Goal: Task Accomplishment & Management: Use online tool/utility

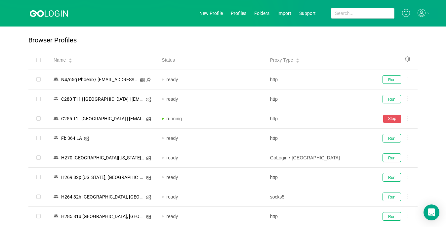
scroll to position [132, 0]
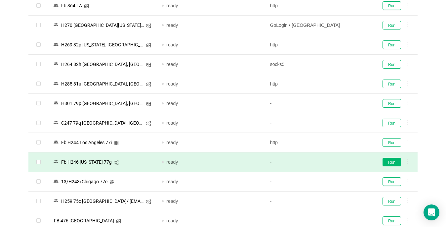
click at [391, 161] on button "Run" at bounding box center [392, 162] width 19 height 9
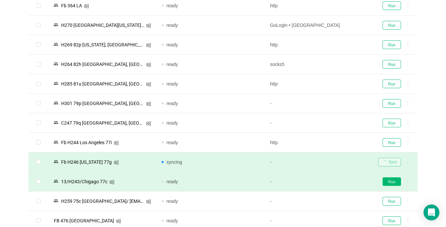
click at [392, 181] on button "Run" at bounding box center [392, 181] width 19 height 9
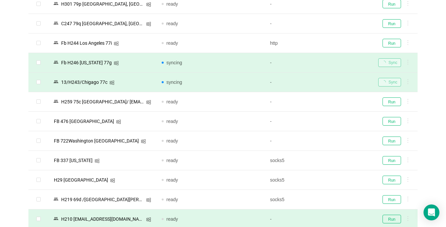
scroll to position [298, 0]
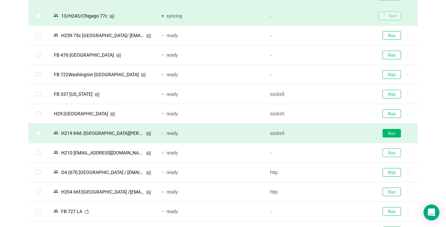
click at [394, 152] on button "Run" at bounding box center [392, 152] width 19 height 9
click at [392, 131] on button "Run" at bounding box center [392, 133] width 19 height 9
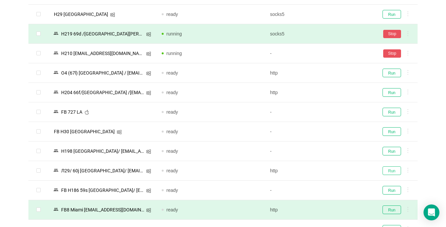
click at [390, 166] on button "Run" at bounding box center [392, 170] width 19 height 9
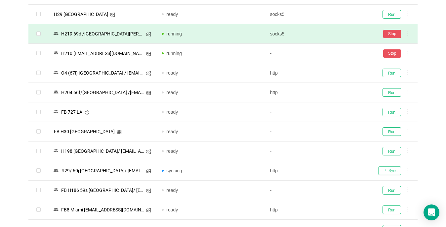
drag, startPoint x: 386, startPoint y: 152, endPoint x: 393, endPoint y: 185, distance: 34.2
click at [386, 205] on button "Run" at bounding box center [392, 209] width 19 height 9
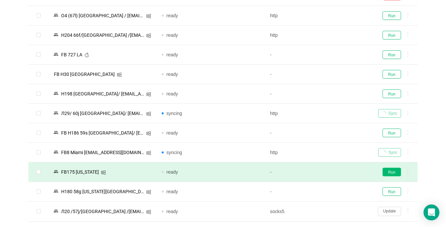
click at [392, 172] on button "Run" at bounding box center [392, 171] width 19 height 9
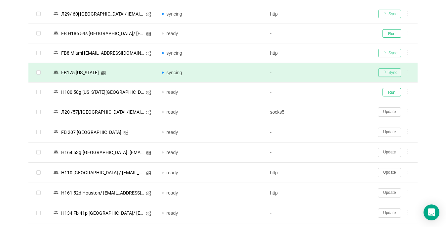
scroll to position [587, 0]
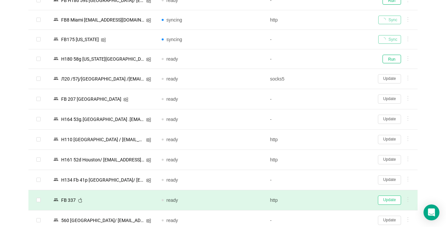
click at [391, 200] on button "Update" at bounding box center [389, 199] width 23 height 9
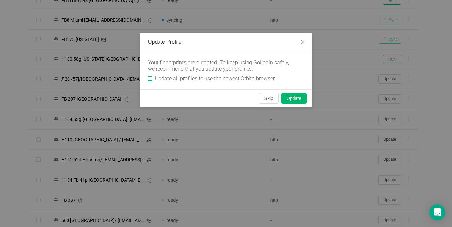
click at [149, 79] on input "Update all profiles to use the newest Orbita browser" at bounding box center [150, 78] width 4 height 4
checkbox input "true"
click at [265, 100] on button "Skip" at bounding box center [269, 98] width 20 height 11
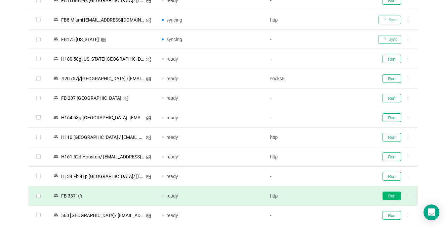
click at [392, 197] on button "Run" at bounding box center [392, 195] width 19 height 9
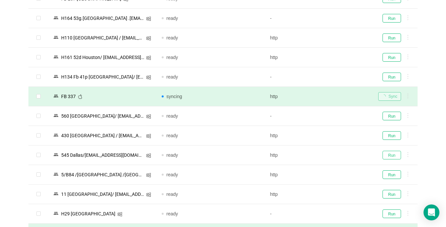
click at [388, 155] on button "Run" at bounding box center [392, 155] width 19 height 9
click at [387, 192] on button "Run" at bounding box center [392, 194] width 19 height 9
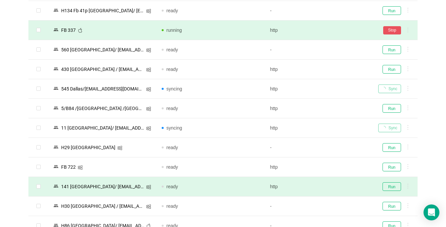
scroll to position [818, 0]
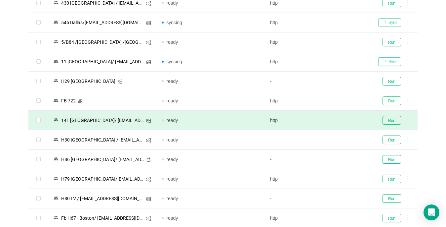
click at [391, 102] on button "Run" at bounding box center [392, 100] width 19 height 9
click at [393, 122] on button "Run" at bounding box center [392, 120] width 19 height 9
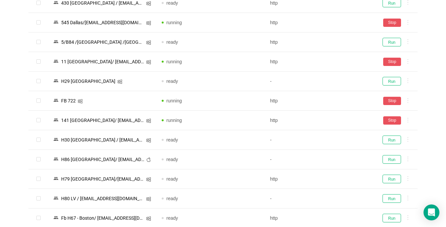
scroll to position [984, 0]
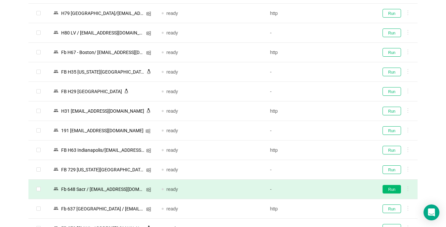
click at [391, 189] on button "Run" at bounding box center [392, 189] width 19 height 9
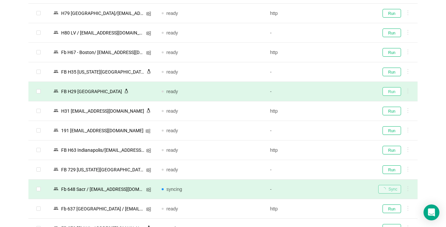
click at [392, 91] on button "Run" at bounding box center [392, 91] width 19 height 9
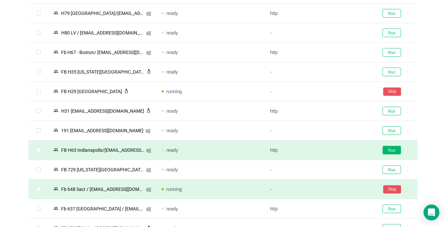
click at [388, 151] on button "Run" at bounding box center [392, 150] width 19 height 9
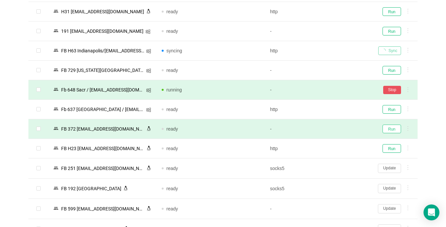
click at [391, 129] on button "Run" at bounding box center [392, 128] width 19 height 9
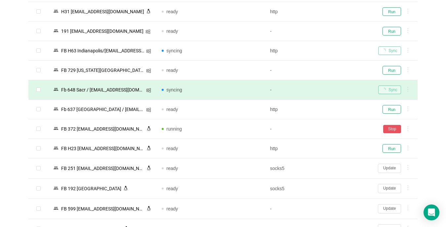
click at [390, 167] on button "Update" at bounding box center [389, 167] width 23 height 9
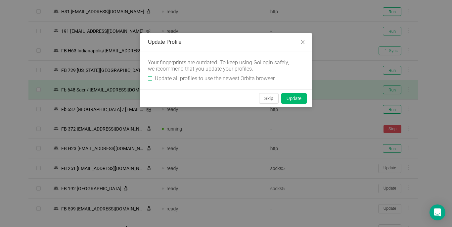
click at [151, 77] on input "Update all profiles to use the newest Orbita browser" at bounding box center [150, 78] width 4 height 4
checkbox input "true"
click at [265, 99] on button "Skip" at bounding box center [269, 98] width 20 height 11
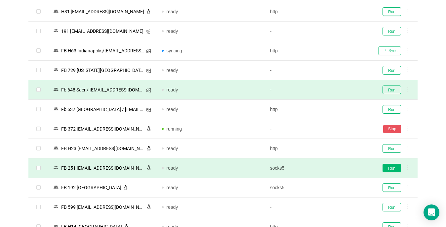
click at [391, 170] on button "Run" at bounding box center [392, 167] width 19 height 9
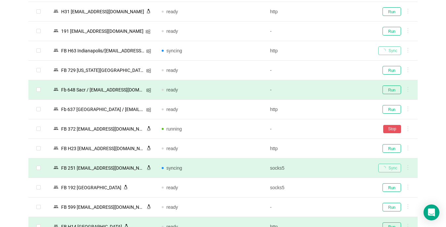
scroll to position [1149, 0]
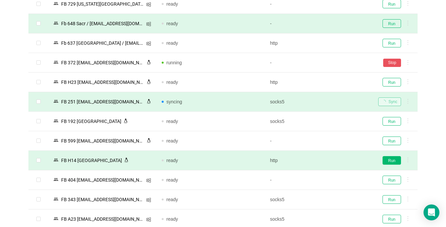
click at [390, 162] on button "Run" at bounding box center [392, 160] width 19 height 9
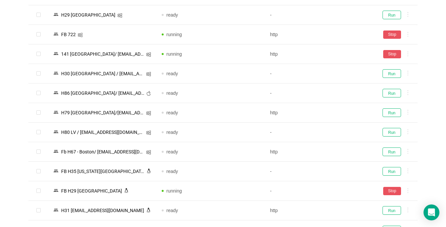
scroll to position [984, 0]
